Goal: Transaction & Acquisition: Purchase product/service

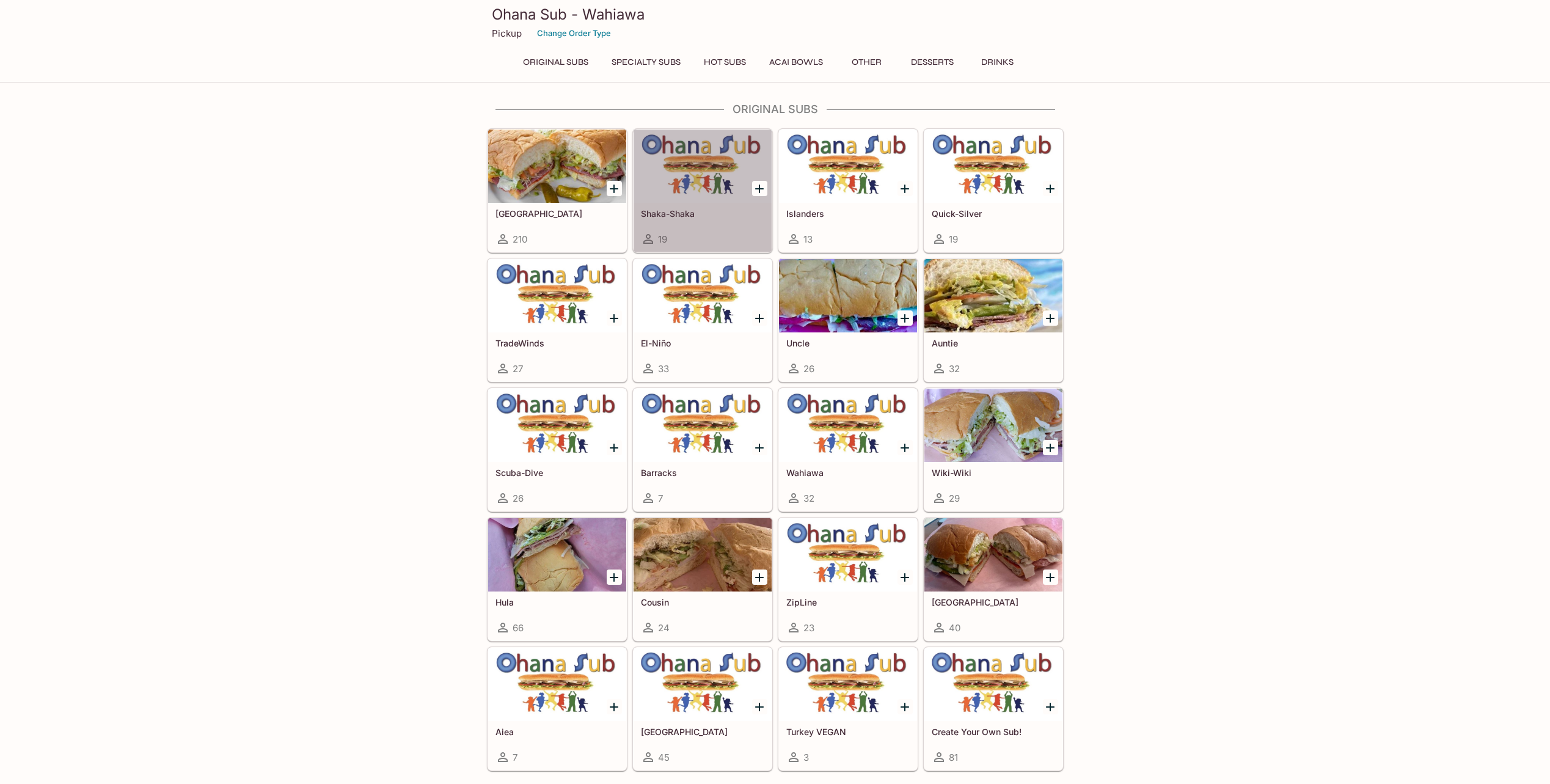
click at [704, 204] on div "Shaka-Shaka 19" at bounding box center [703, 227] width 139 height 49
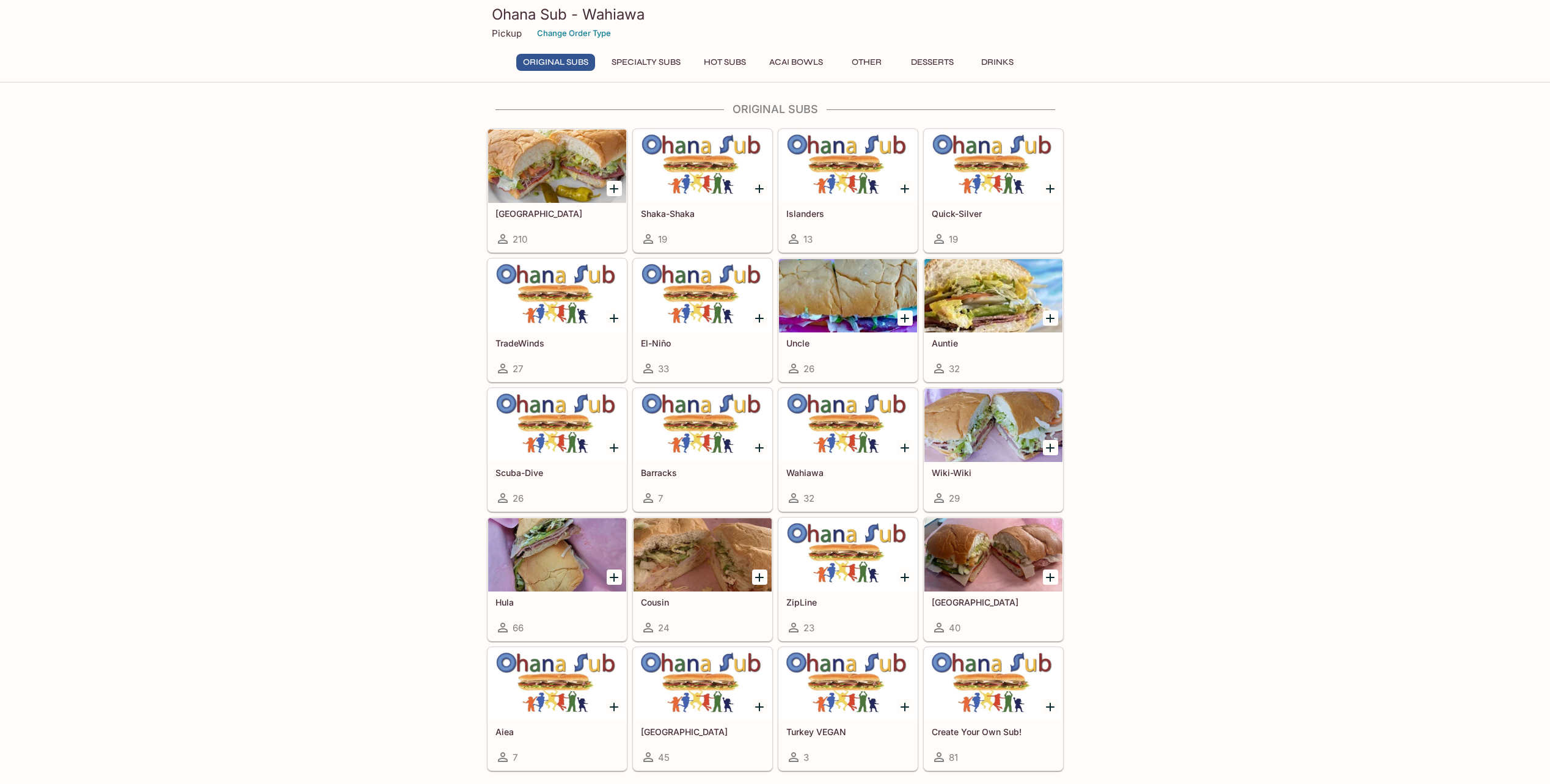
scroll to position [123, 0]
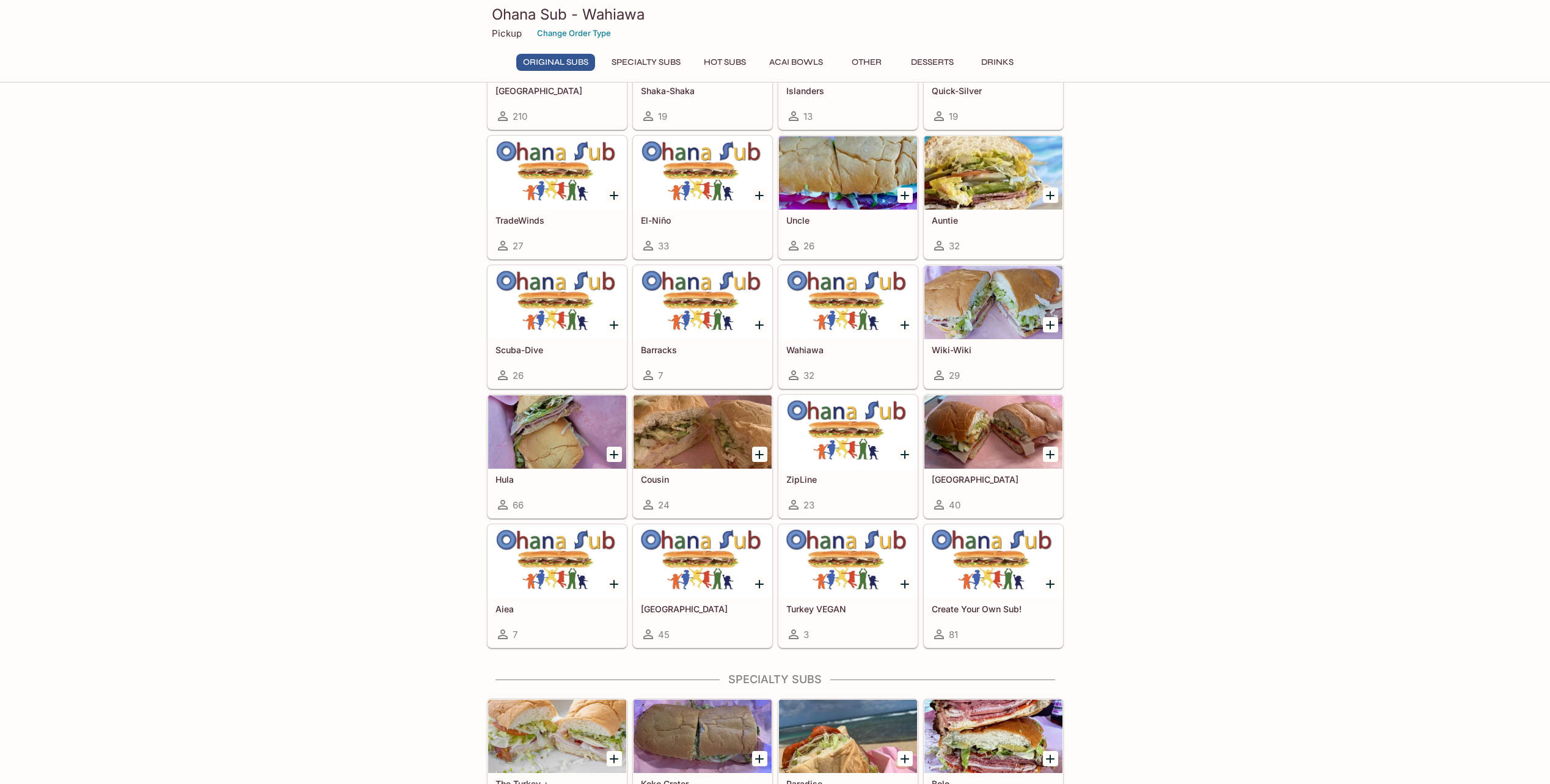
click at [580, 429] on div at bounding box center [558, 431] width 139 height 73
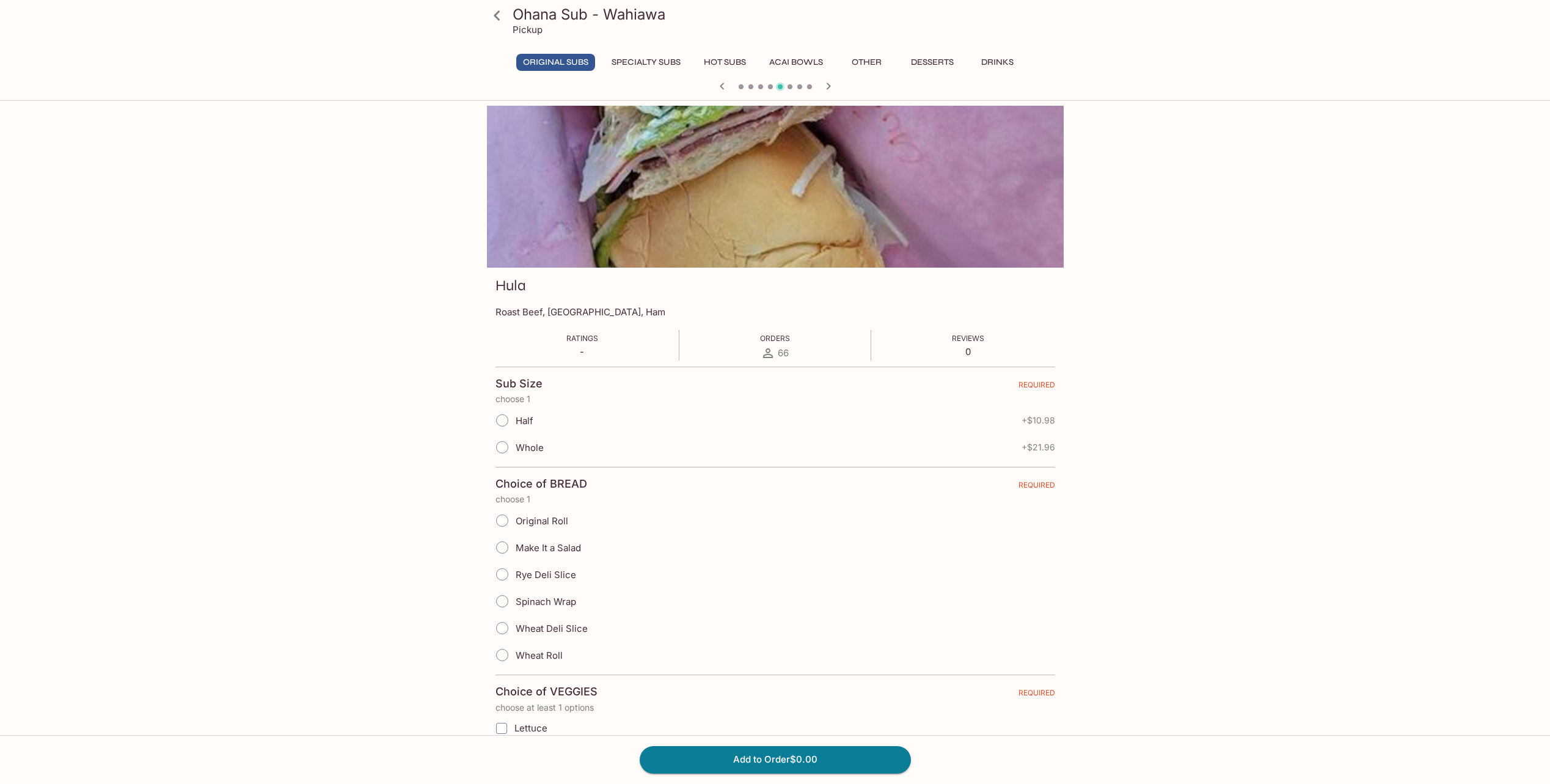
scroll to position [105, 0]
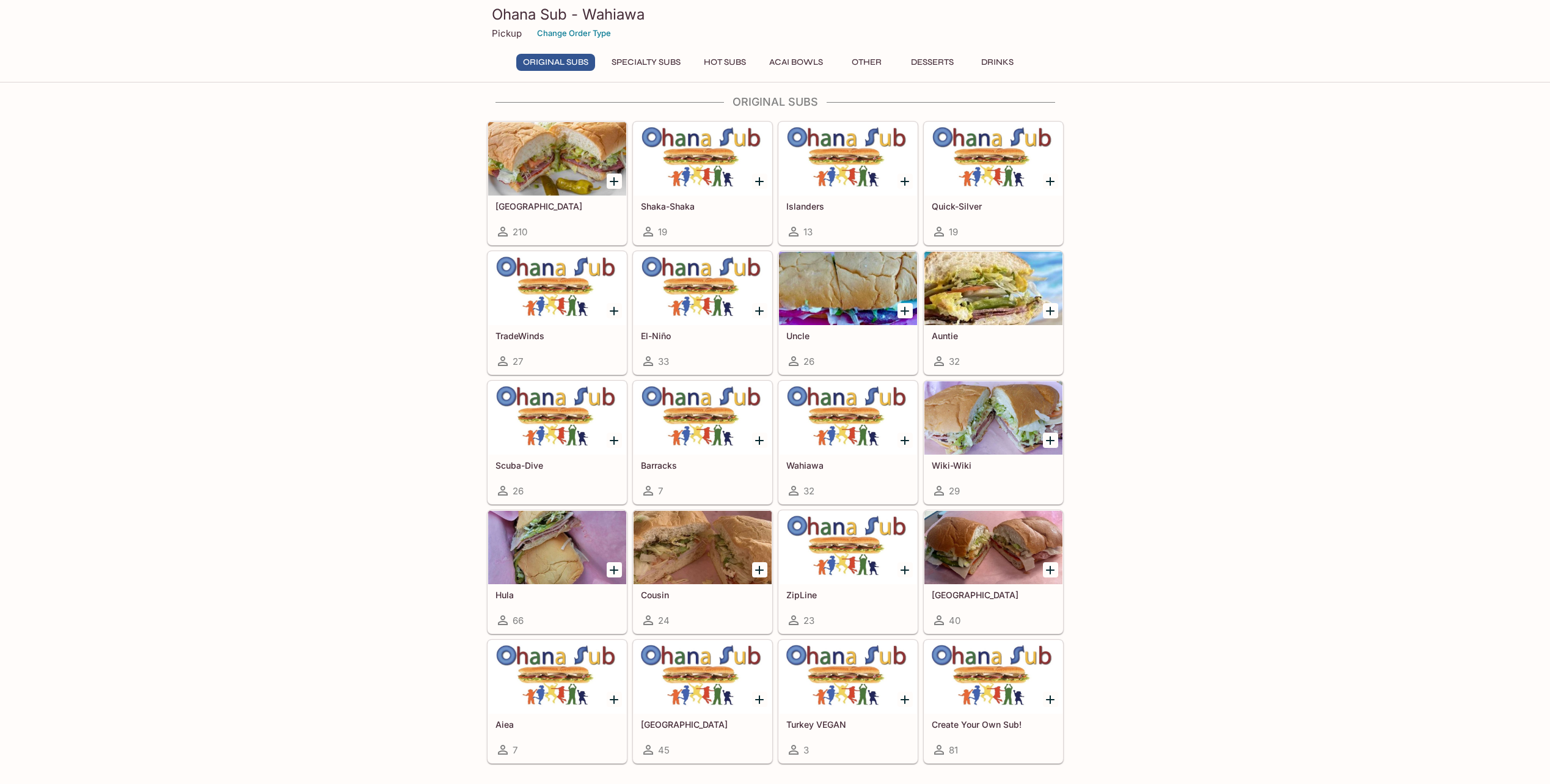
scroll to position [144, 0]
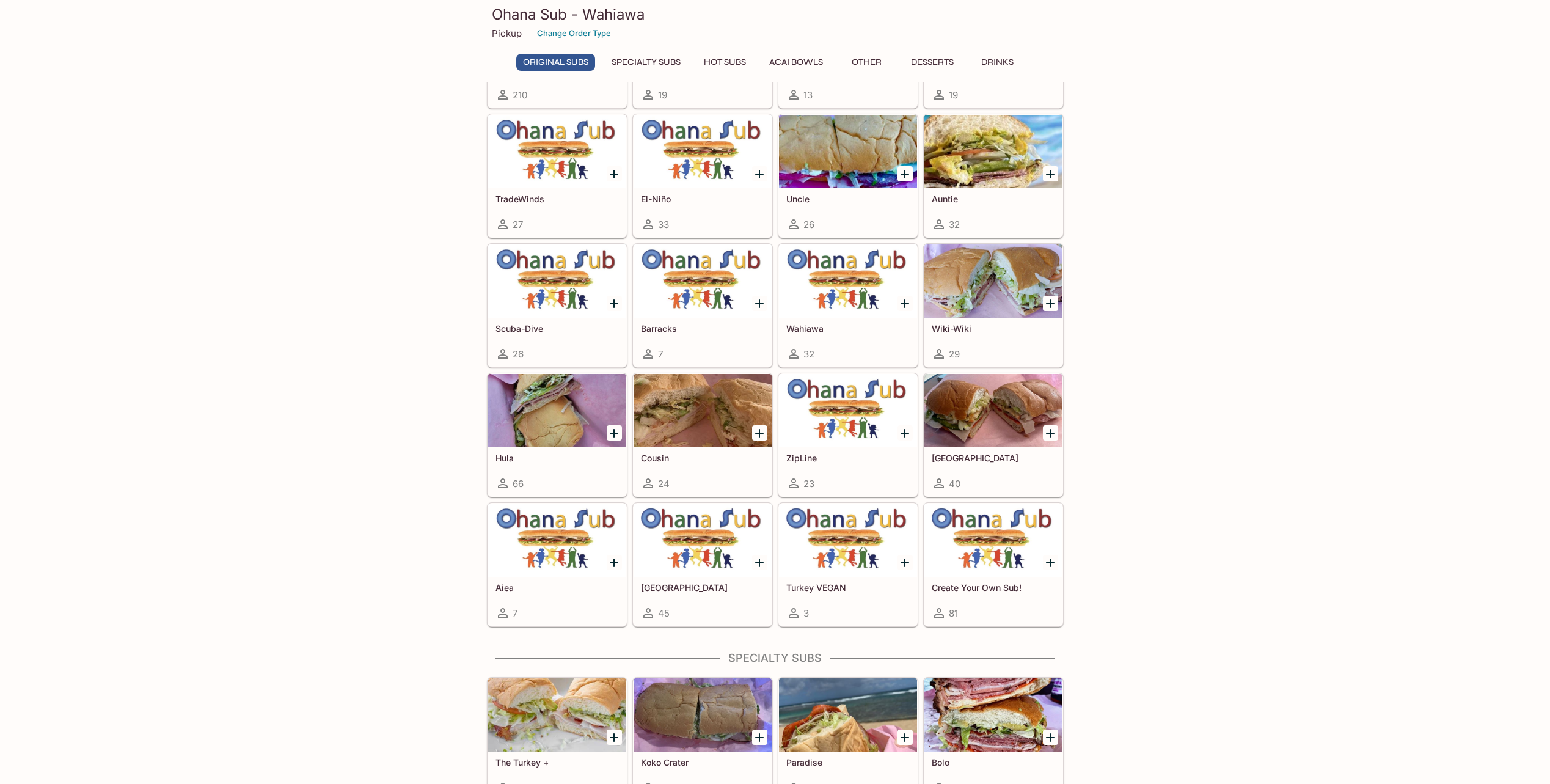
drag, startPoint x: 564, startPoint y: 51, endPoint x: 555, endPoint y: 48, distance: 9.5
click at [555, 47] on div at bounding box center [558, 22] width 139 height 73
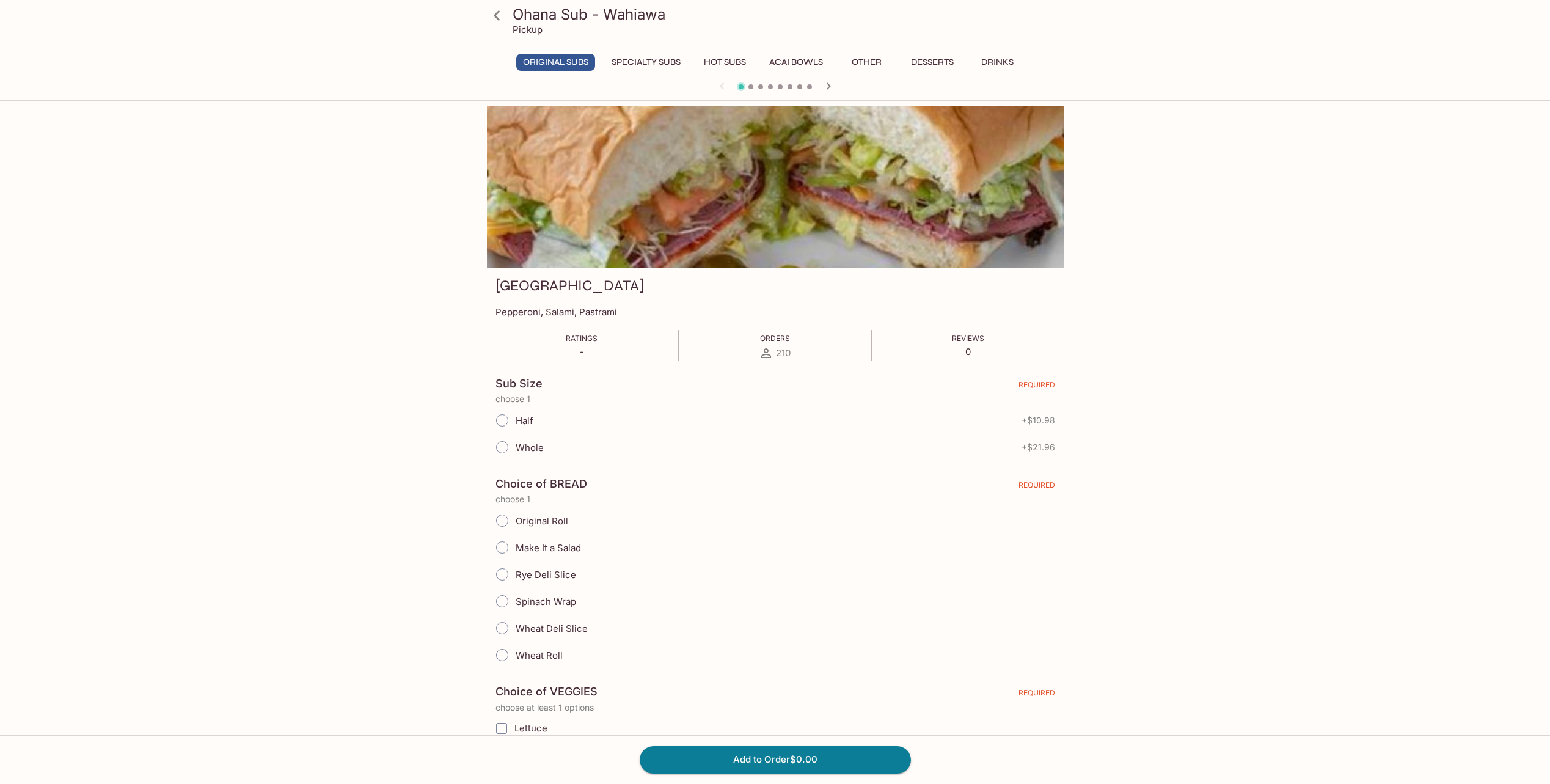
click at [506, 422] on input "Half" at bounding box center [502, 419] width 25 height 25
radio input "true"
click at [506, 526] on input "Original Roll" at bounding box center [502, 520] width 25 height 25
radio input "true"
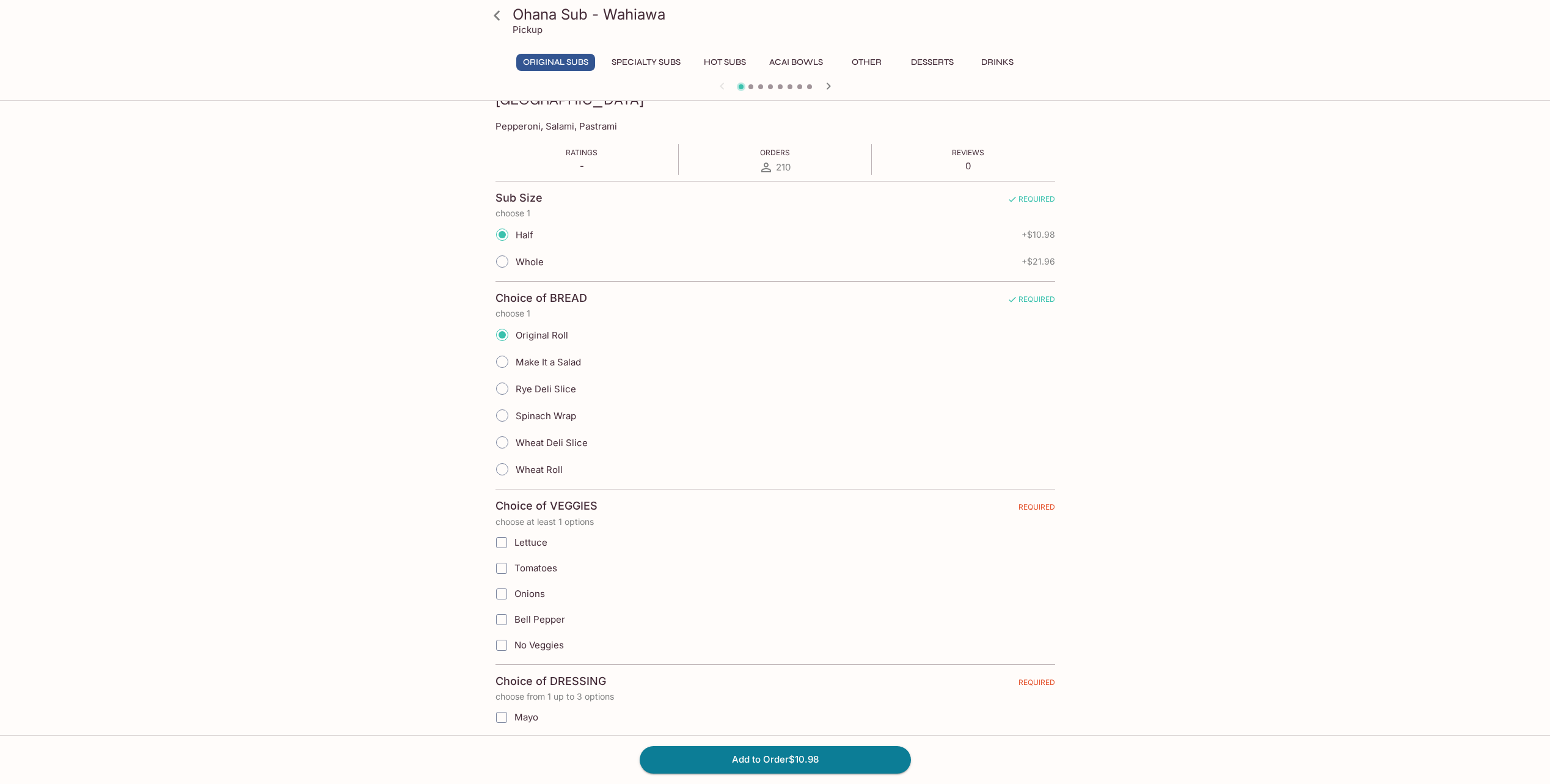
click at [546, 544] on span "Lettuce" at bounding box center [531, 542] width 33 height 11
click at [514, 544] on input "Lettuce" at bounding box center [502, 543] width 24 height 24
checkbox input "true"
click at [541, 565] on span "Tomatoes" at bounding box center [536, 568] width 43 height 11
click at [514, 565] on input "Tomatoes" at bounding box center [502, 568] width 24 height 24
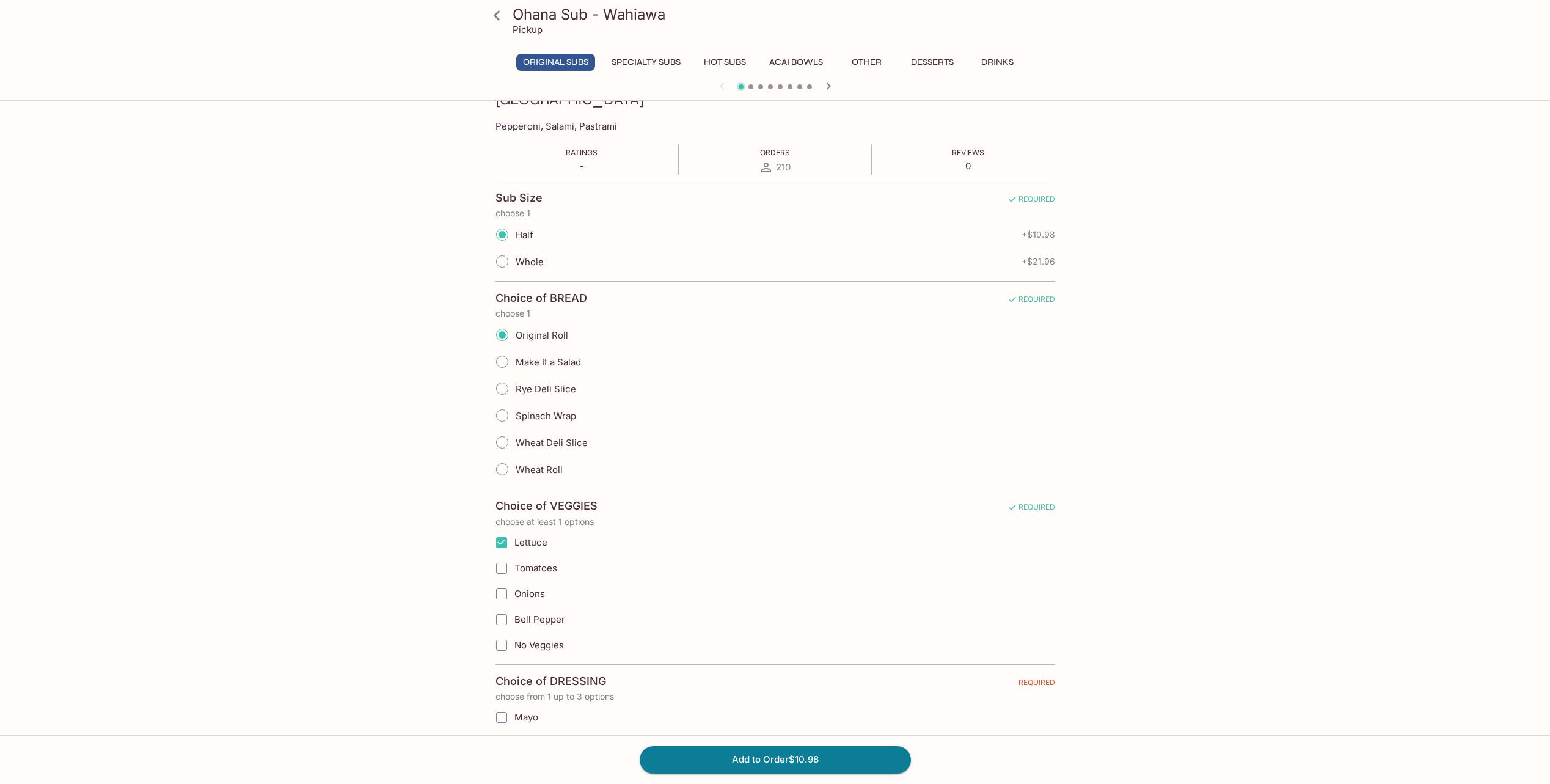
checkbox input "true"
click at [531, 594] on span "Onions" at bounding box center [530, 593] width 31 height 11
click at [514, 594] on input "Onions" at bounding box center [502, 594] width 24 height 24
checkbox input "true"
click at [540, 623] on span "Bell Pepper" at bounding box center [540, 619] width 51 height 11
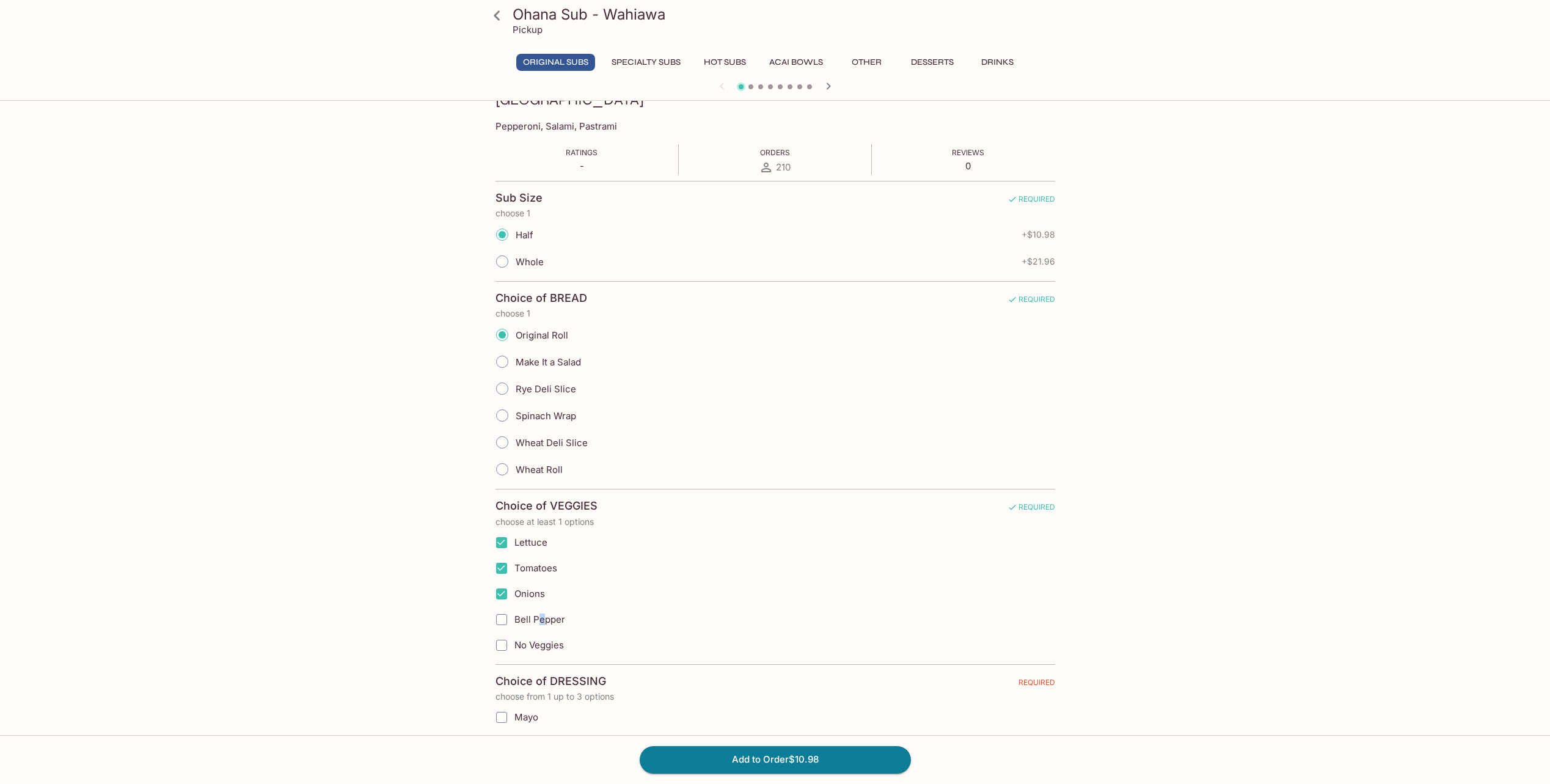
click at [499, 615] on input "Bell Pepper" at bounding box center [502, 619] width 24 height 24
checkbox input "true"
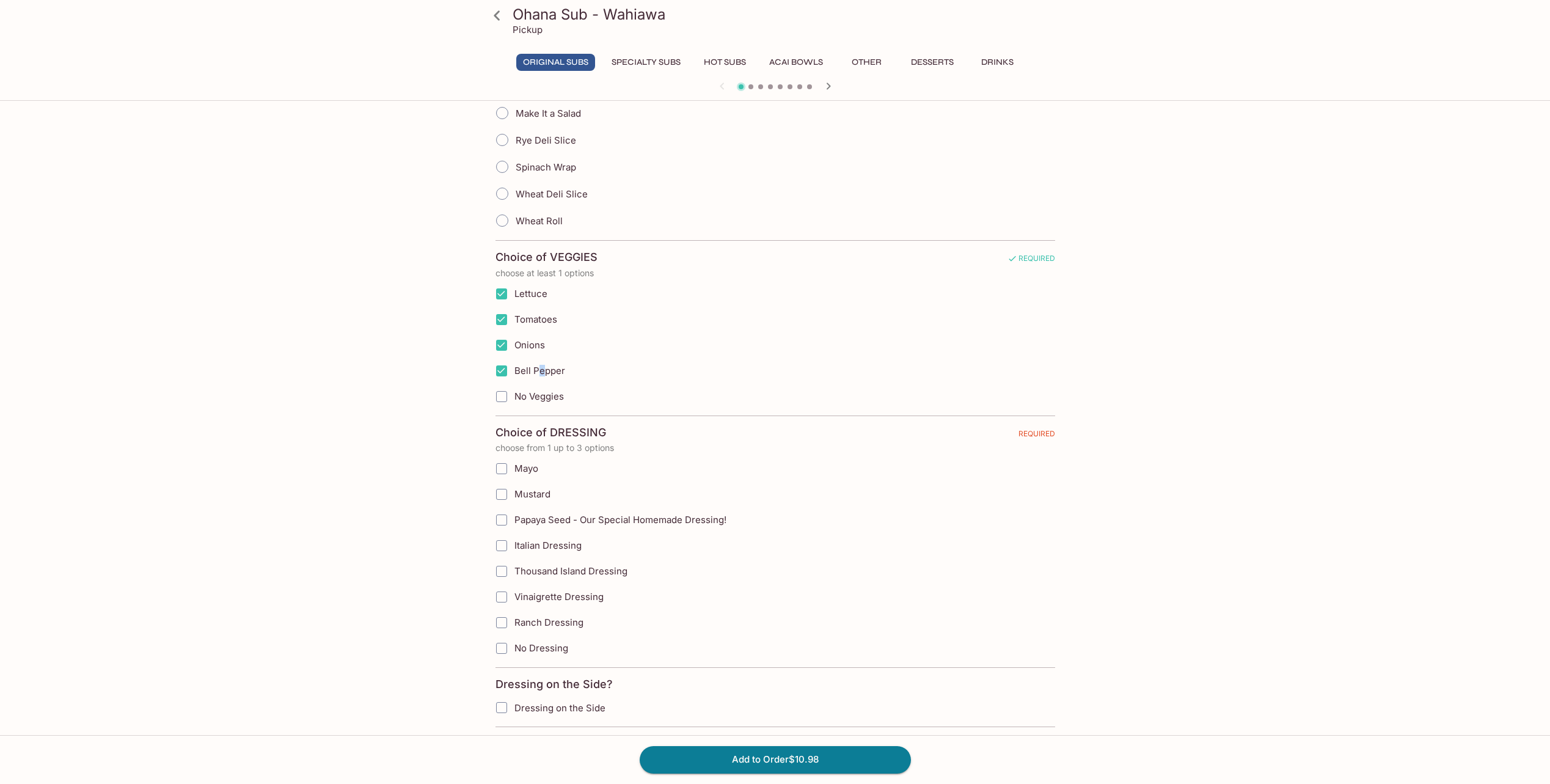
scroll to position [496, 0]
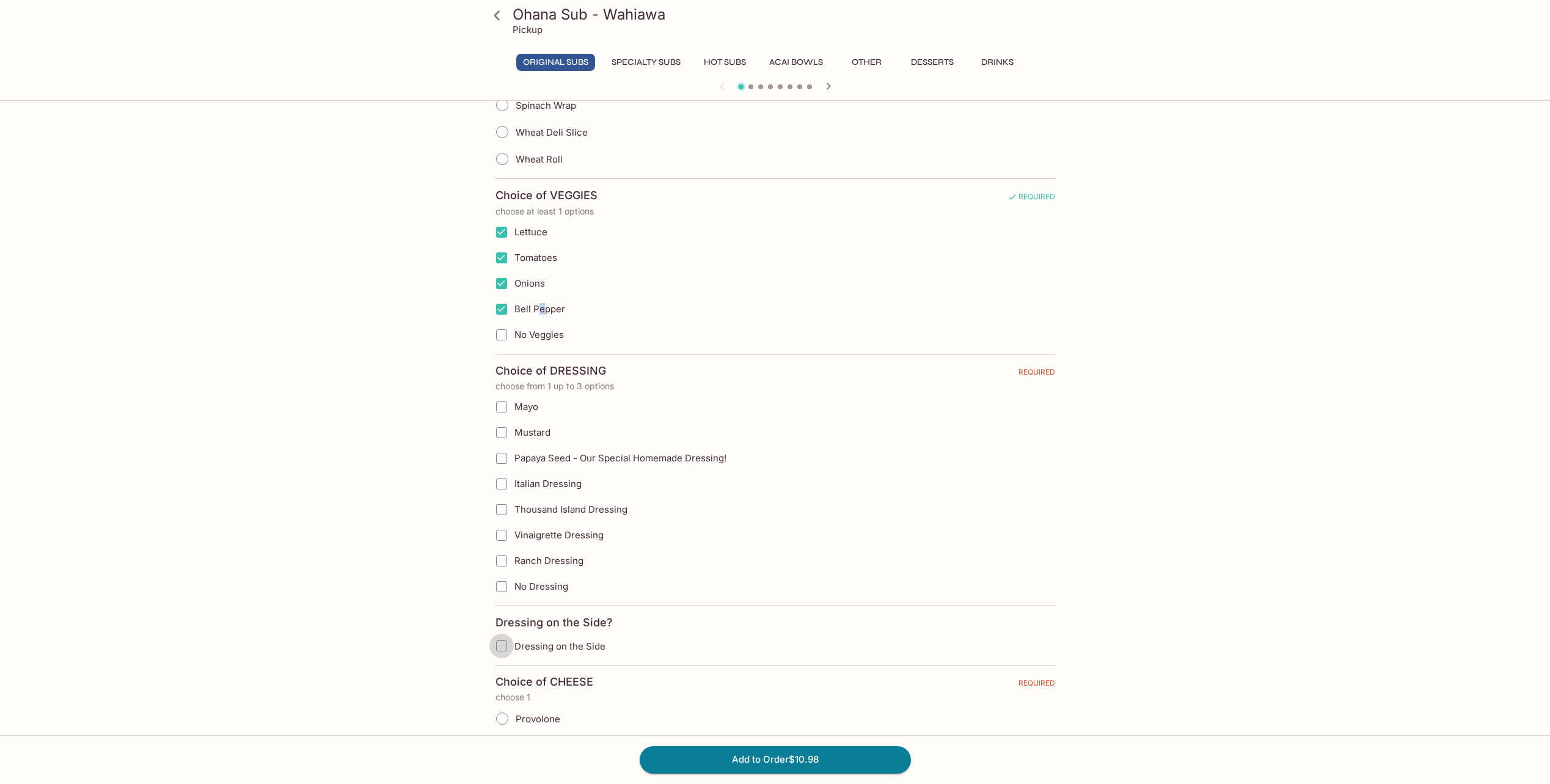
click at [499, 636] on input "Dressing on the Side" at bounding box center [502, 646] width 24 height 24
checkbox input "true"
click at [507, 437] on input "Mustard" at bounding box center [502, 432] width 24 height 24
checkbox input "true"
click at [501, 640] on input "Dressing on the Side" at bounding box center [502, 646] width 24 height 24
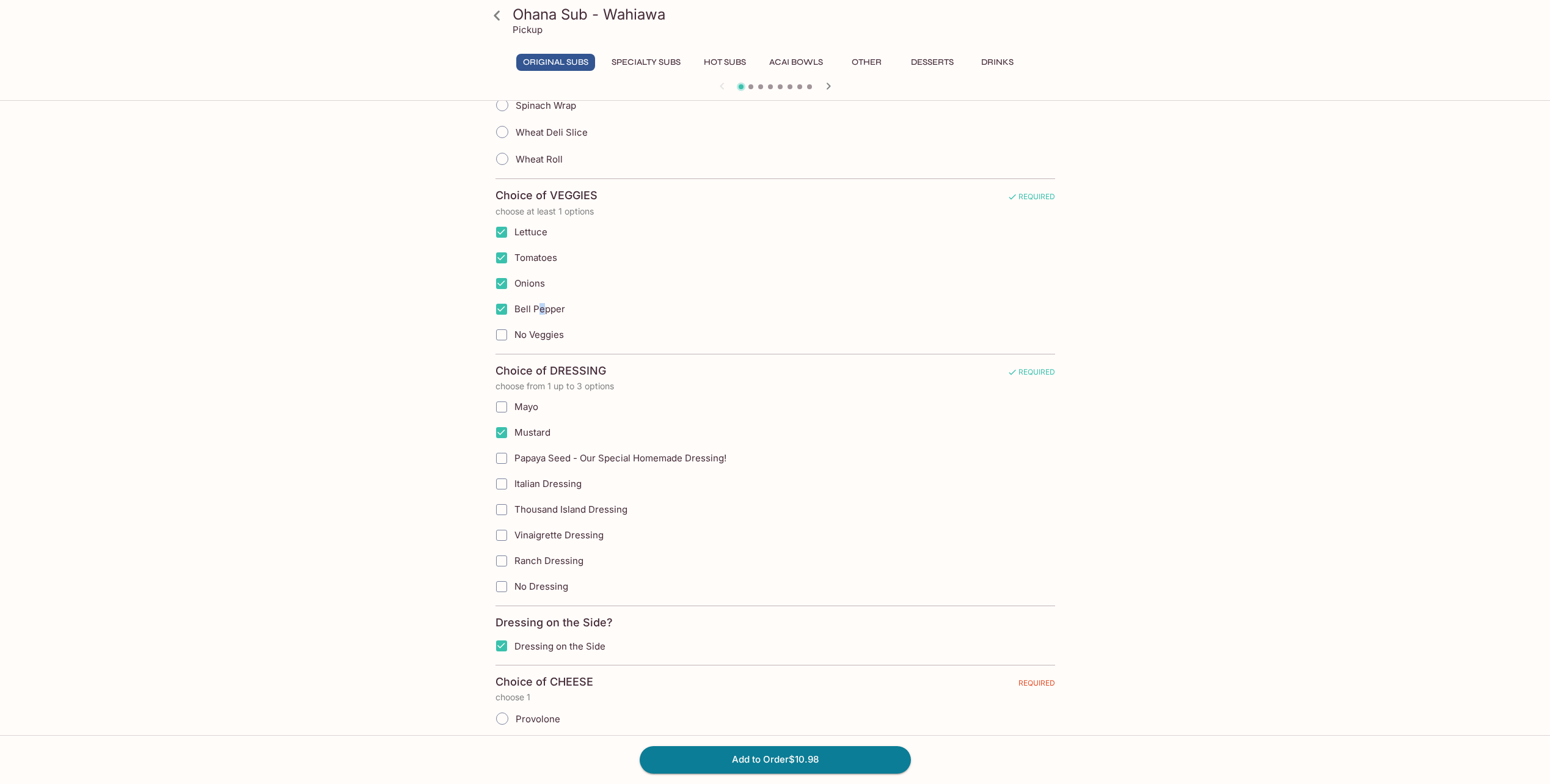
checkbox input "false"
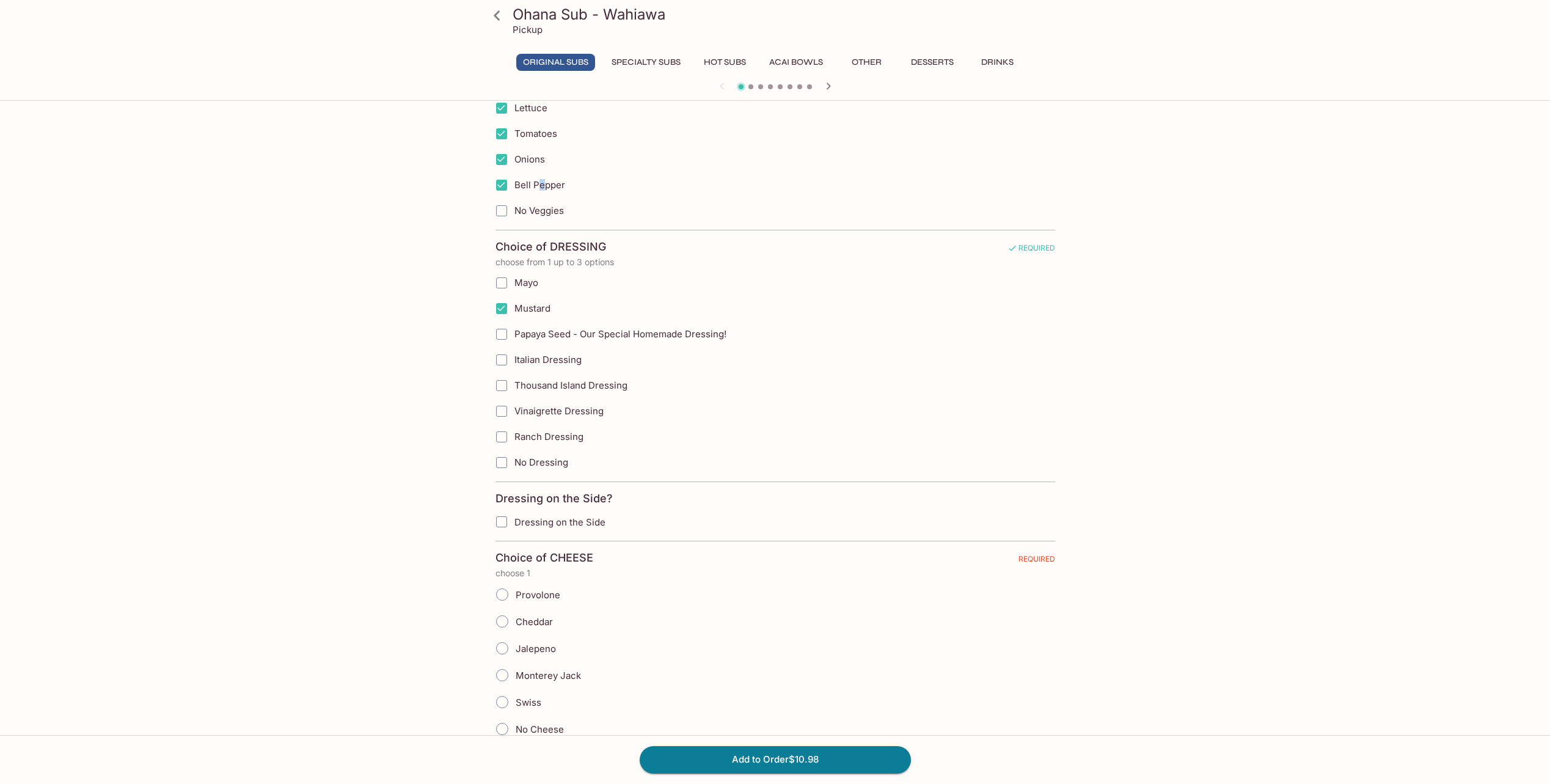
scroll to position [682, 0]
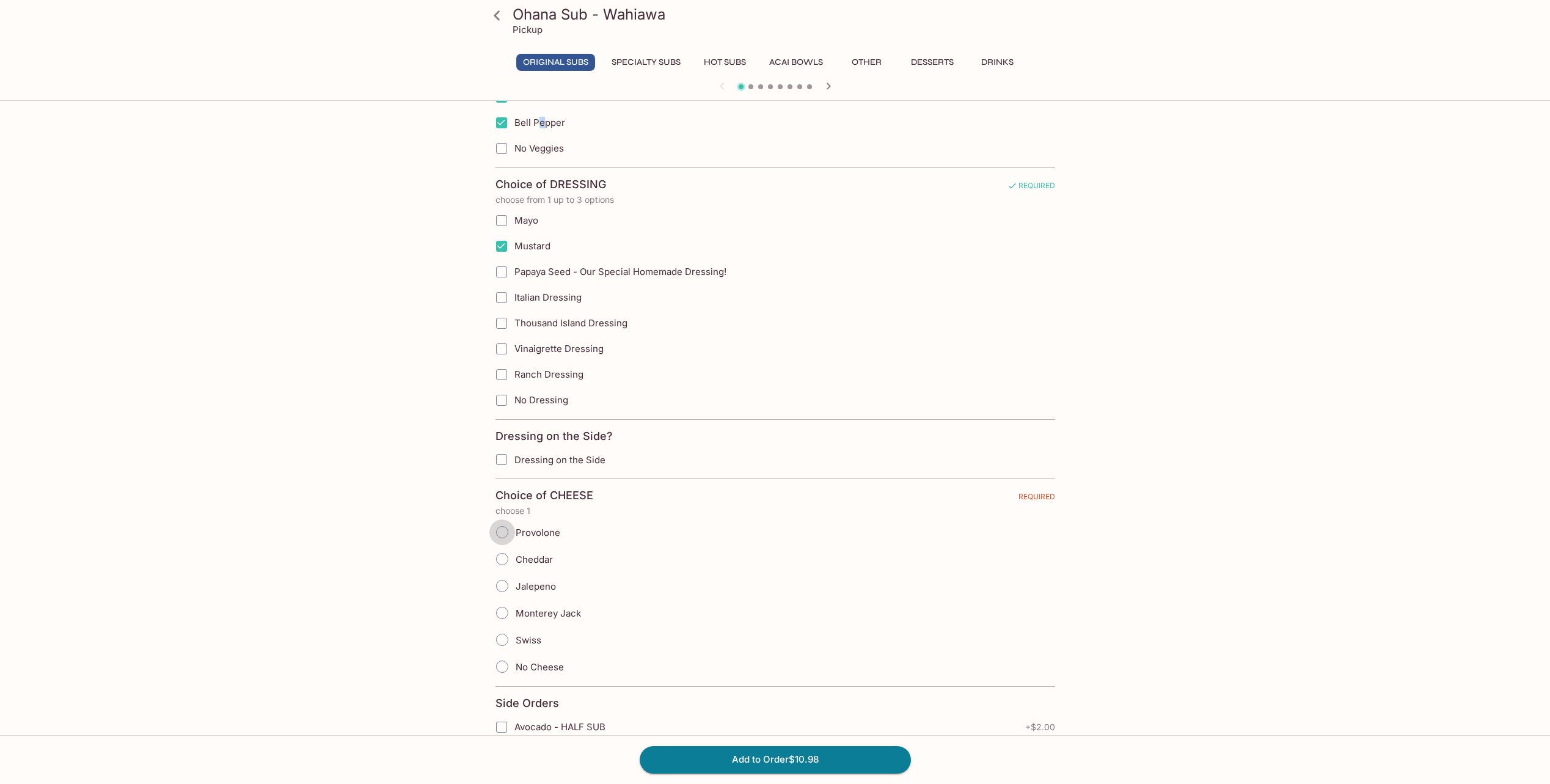
click at [513, 528] on input "Provolone" at bounding box center [502, 531] width 25 height 25
radio input "true"
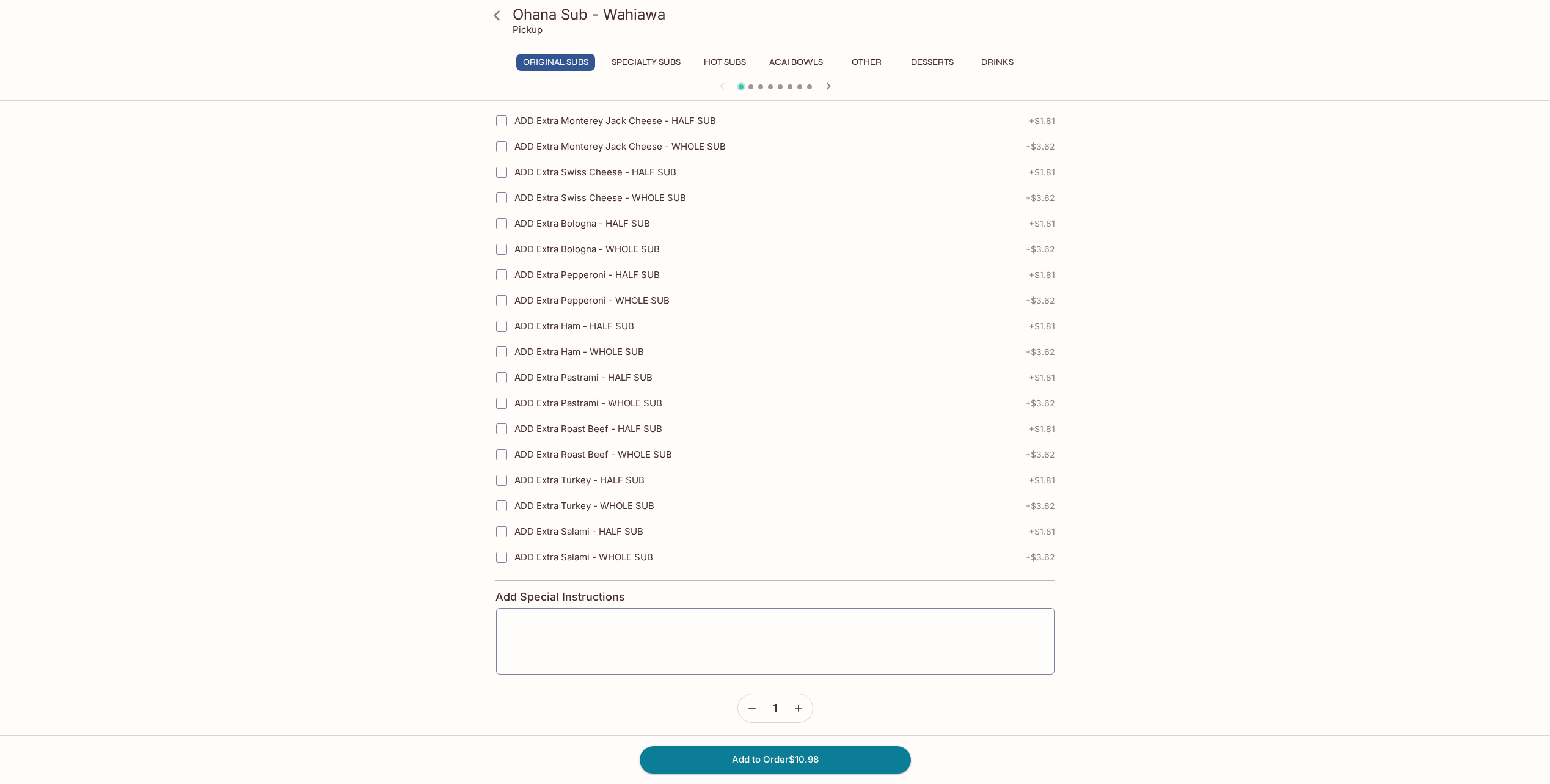
scroll to position [1634, 0]
click at [627, 626] on textarea at bounding box center [775, 637] width 541 height 47
type textarea "Order will be picked up by Mr. McN"
click at [828, 754] on button "Add to Order $10.98" at bounding box center [776, 759] width 271 height 27
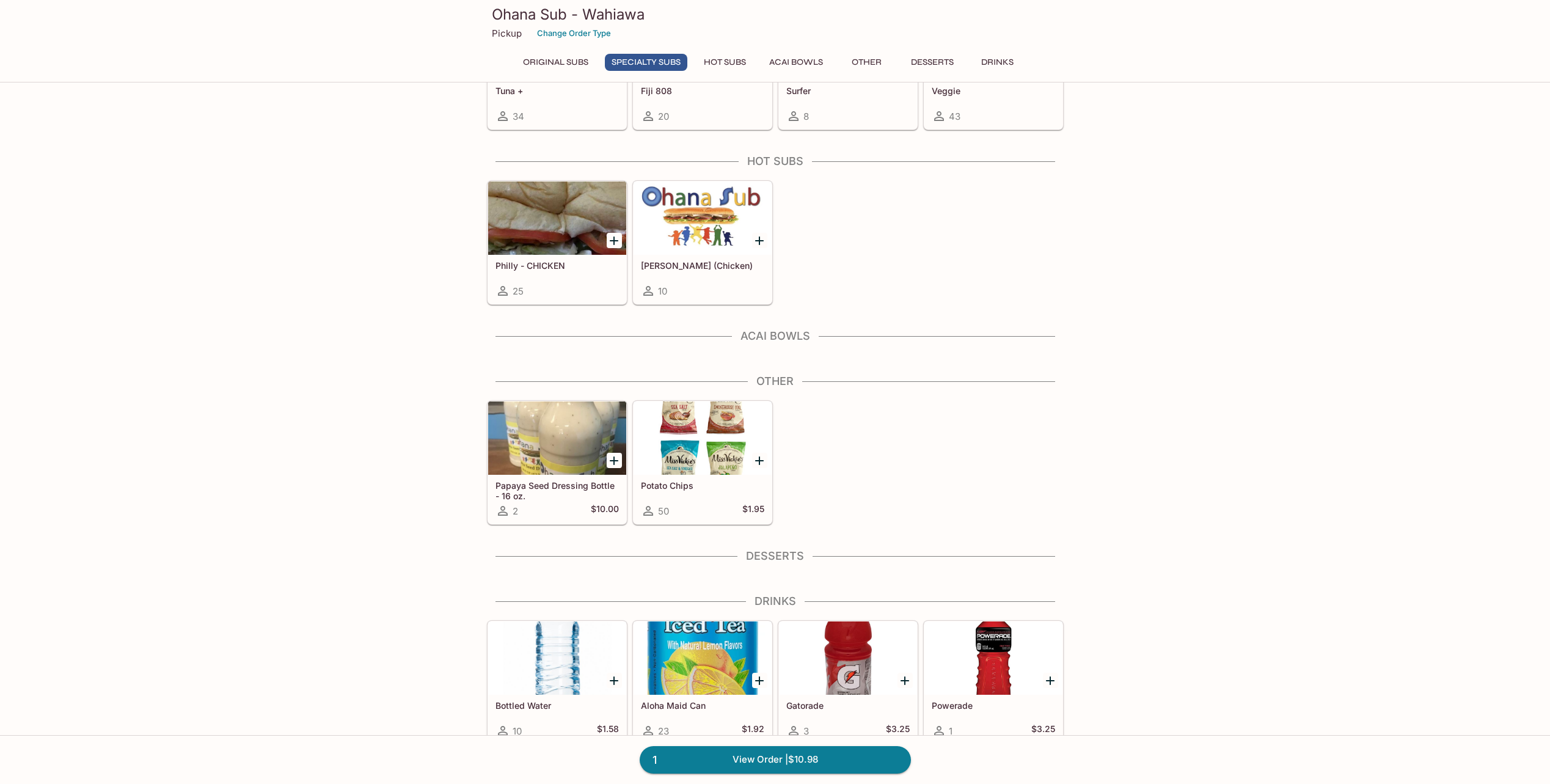
scroll to position [966, 0]
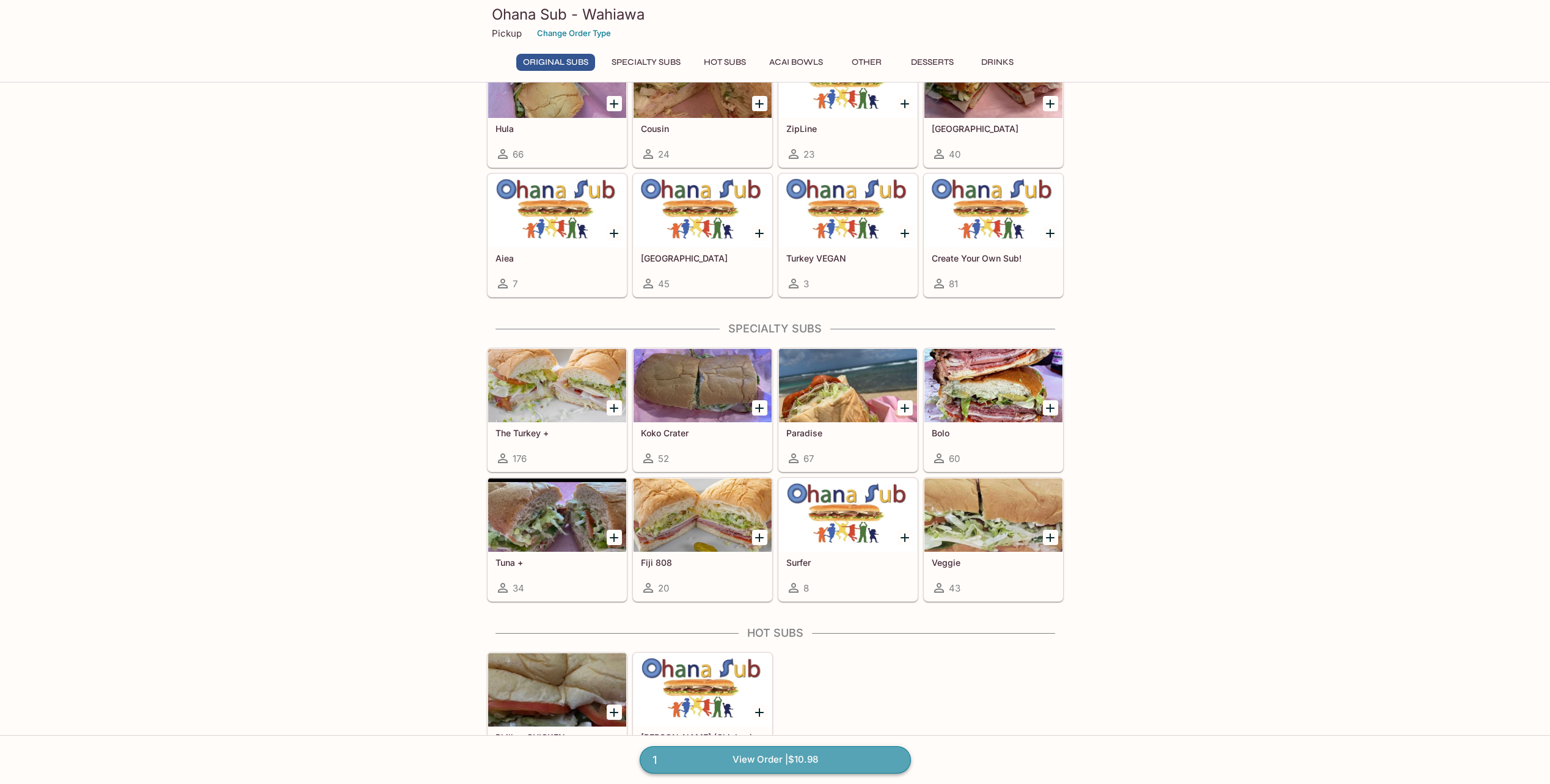
click at [854, 758] on link "1 View Order | $10.98" at bounding box center [776, 759] width 271 height 27
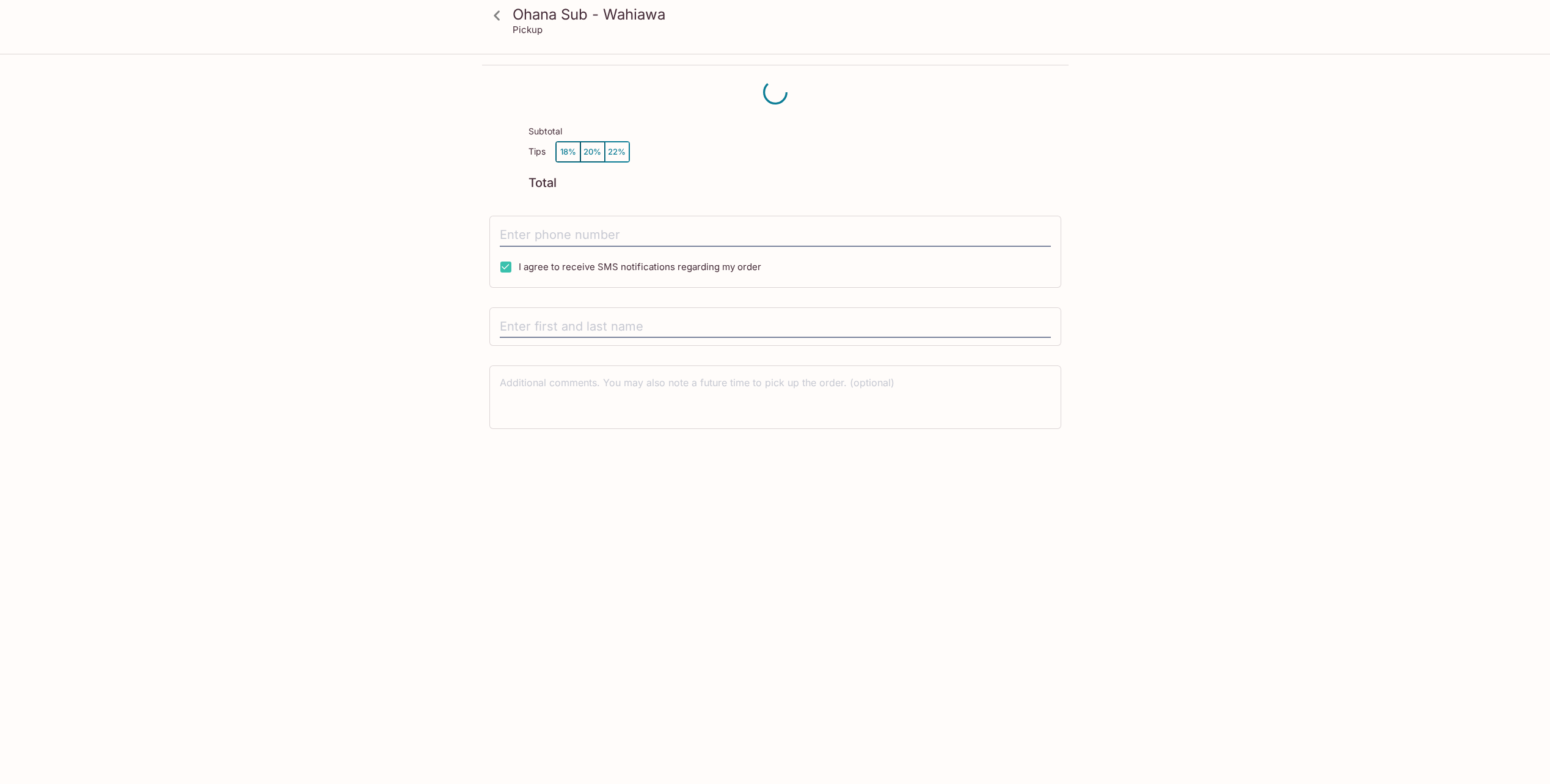
scroll to position [55, 0]
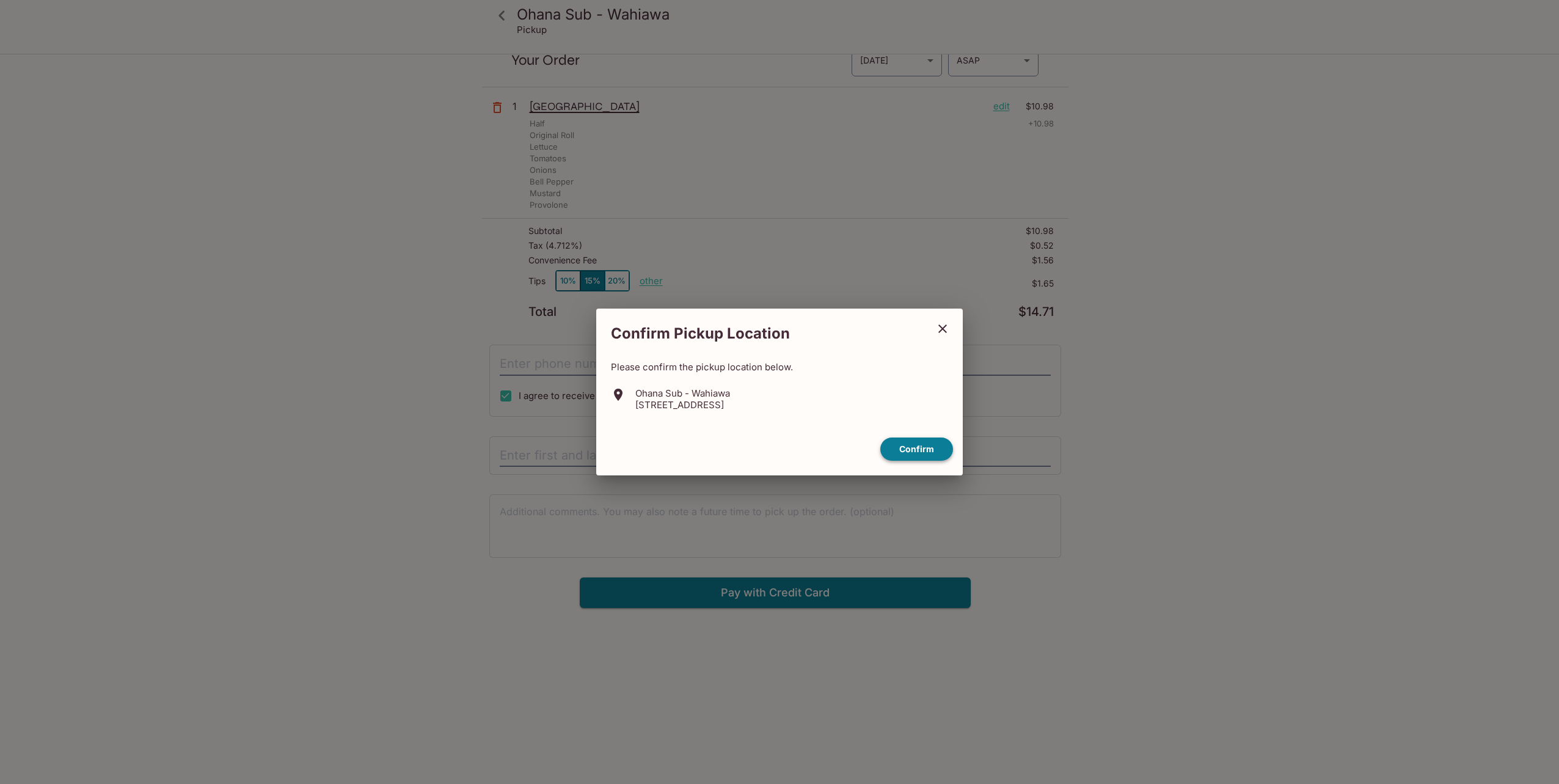
click at [906, 455] on button "Confirm" at bounding box center [917, 448] width 73 height 23
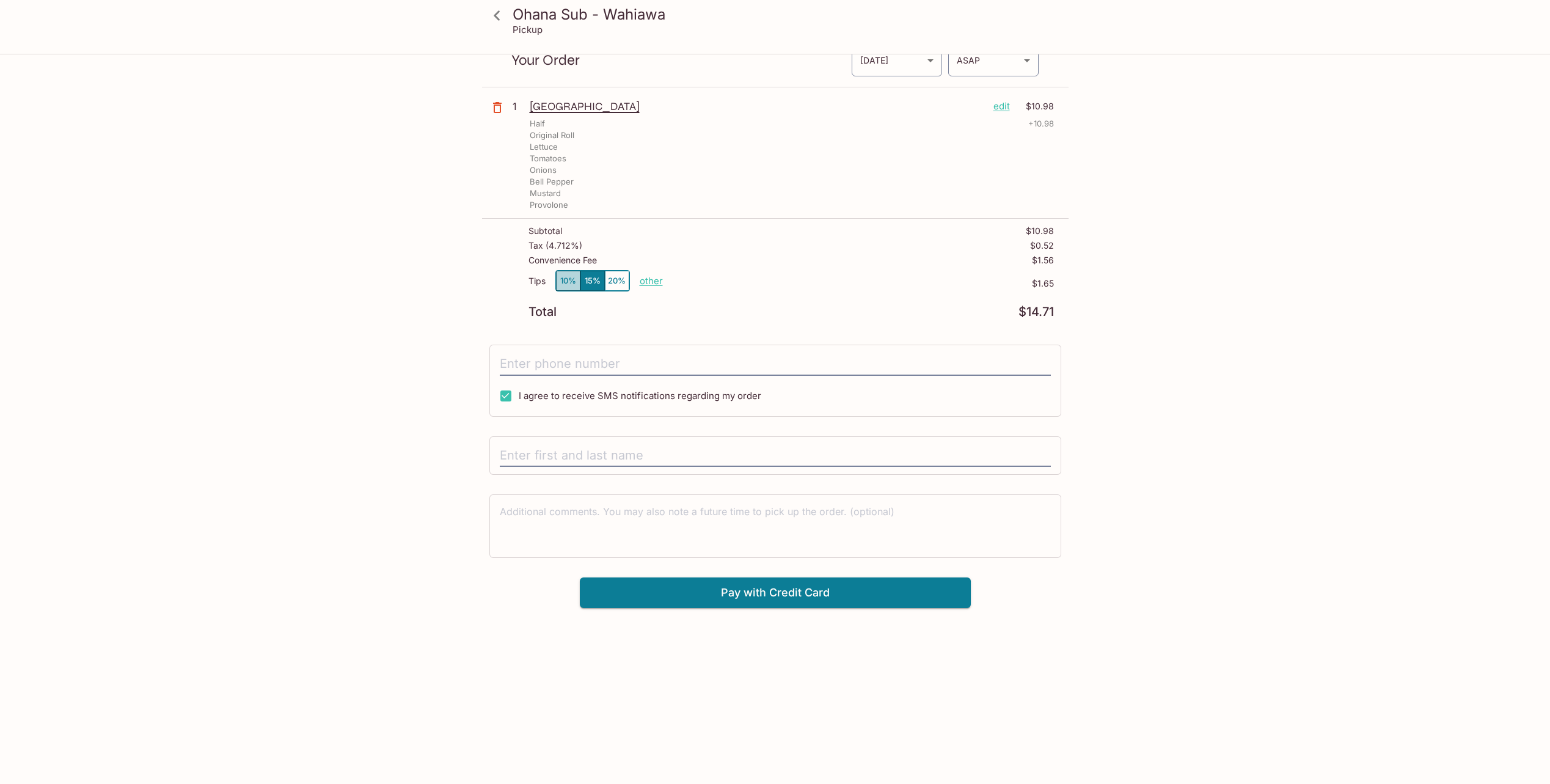
click at [566, 286] on button "10%" at bounding box center [568, 281] width 24 height 21
click at [587, 282] on button "15%" at bounding box center [592, 281] width 24 height 21
click at [587, 362] on input "tel" at bounding box center [775, 364] width 551 height 23
type input "(360) 461-0166"
type input "Joseph Schonig"
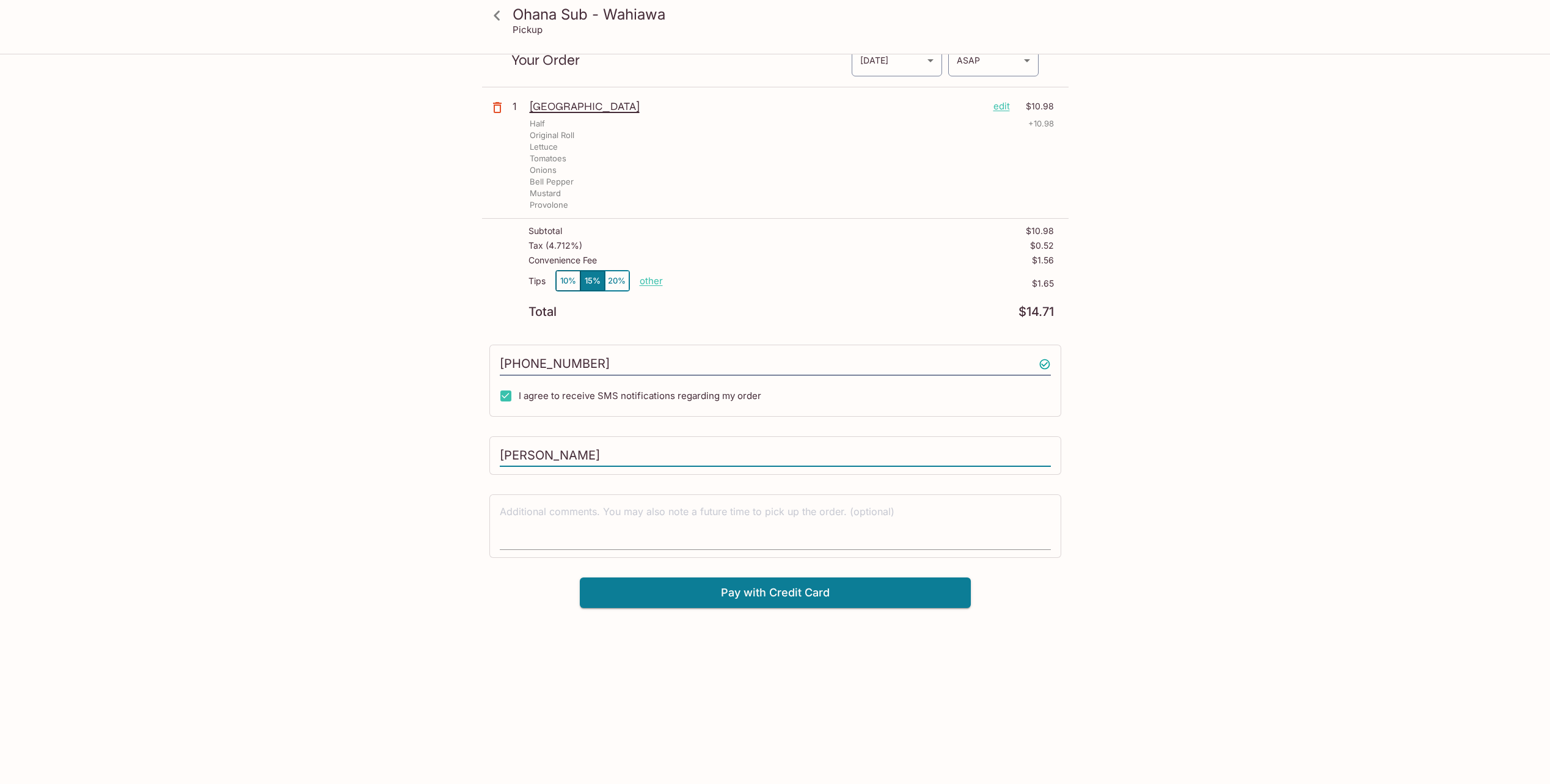
click at [726, 513] on textarea at bounding box center [775, 525] width 551 height 42
type textarea "Order will be picked up by N"
click at [781, 586] on button "Pay with Credit Card" at bounding box center [776, 592] width 391 height 31
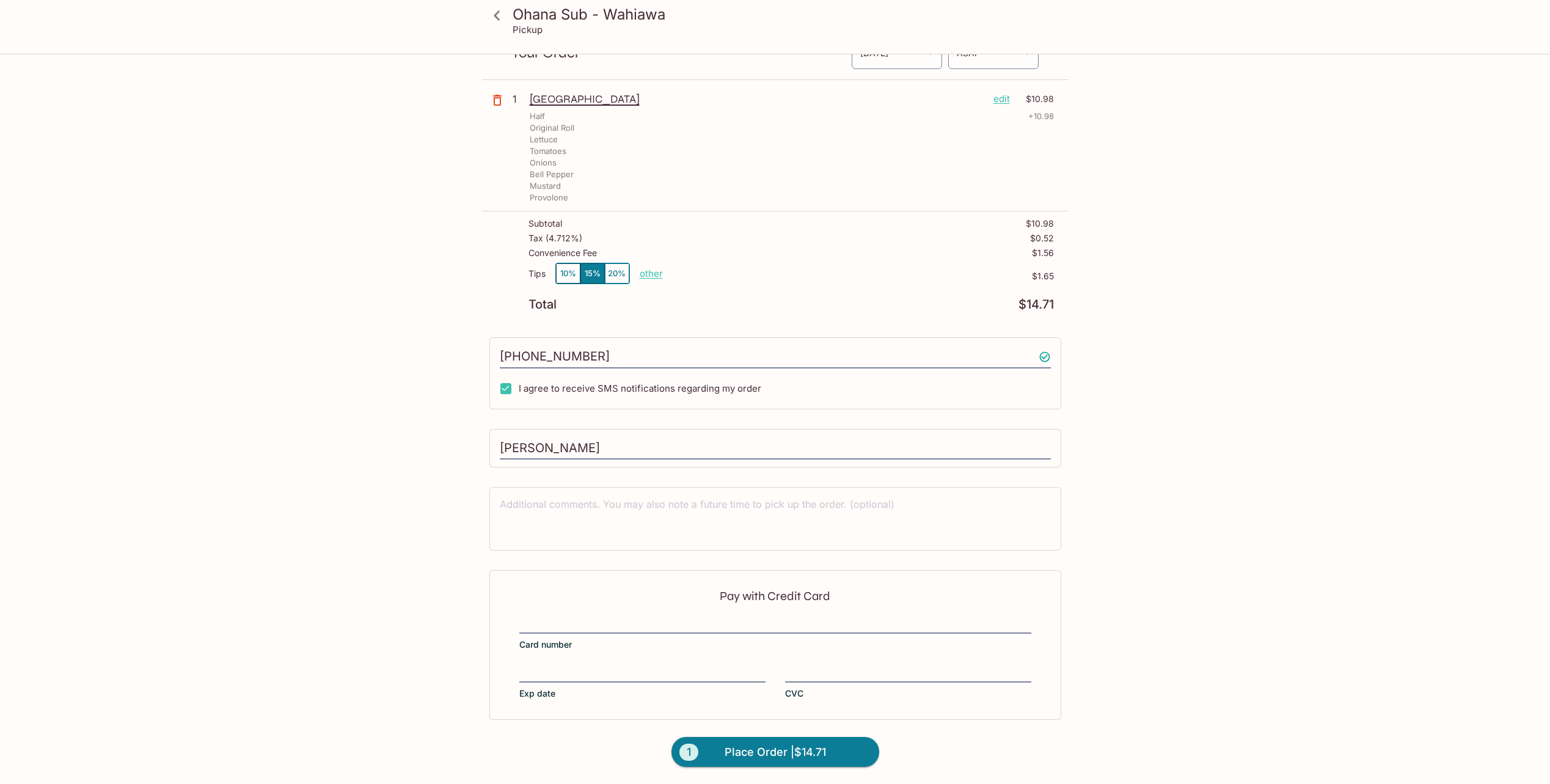
scroll to position [62, 0]
click at [821, 744] on span "Place Order | $14.71" at bounding box center [775, 752] width 101 height 20
